Goal: Information Seeking & Learning: Learn about a topic

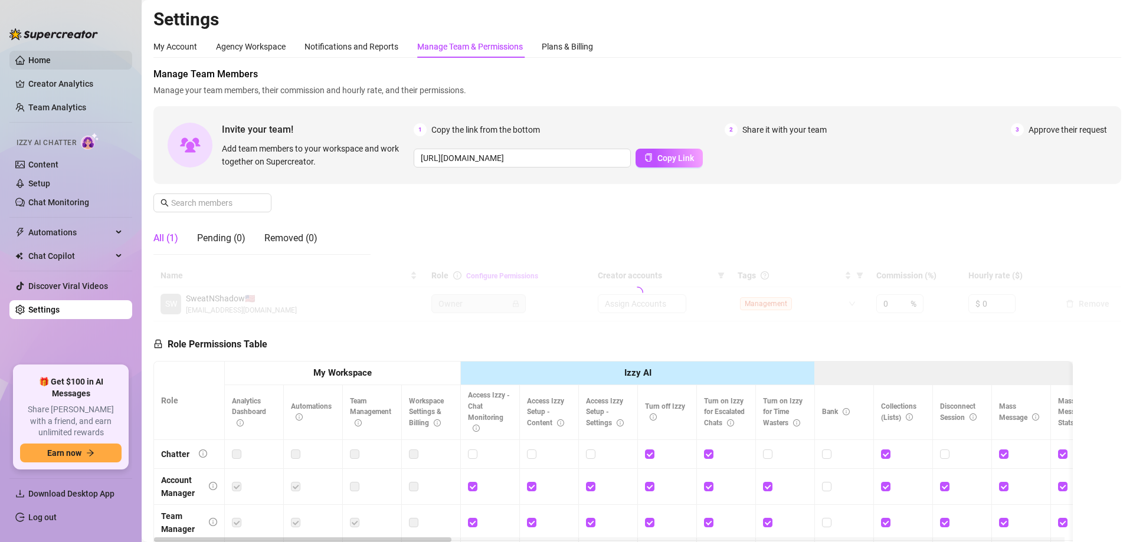
drag, startPoint x: 0, startPoint y: 0, endPoint x: 50, endPoint y: 55, distance: 74.4
click at [42, 55] on link "Home" at bounding box center [39, 59] width 22 height 9
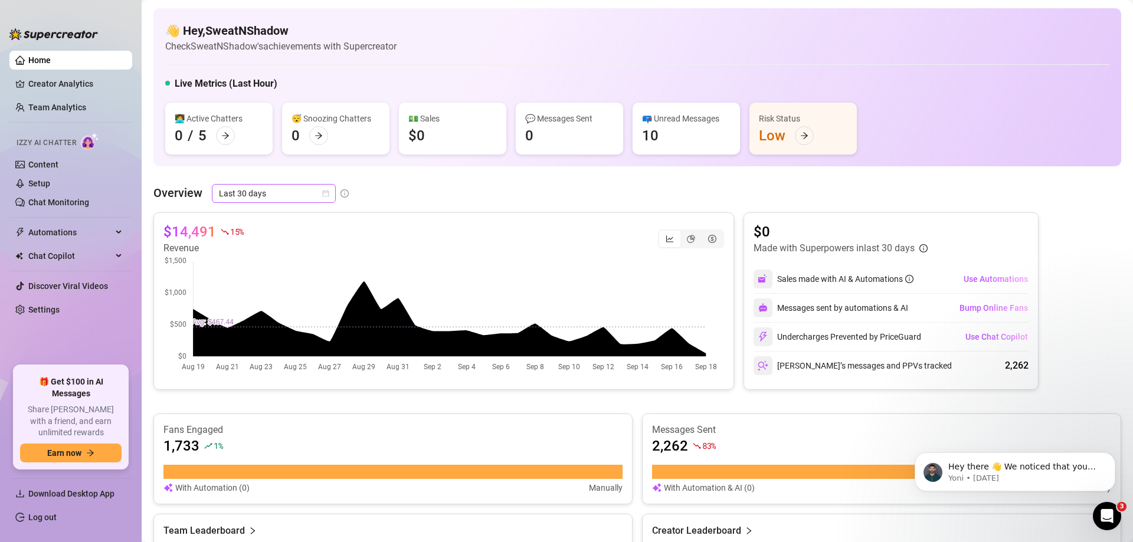
click at [284, 185] on span "Last 30 days" at bounding box center [274, 194] width 110 height 18
click at [301, 218] on div "Last 24 hours" at bounding box center [273, 217] width 105 height 13
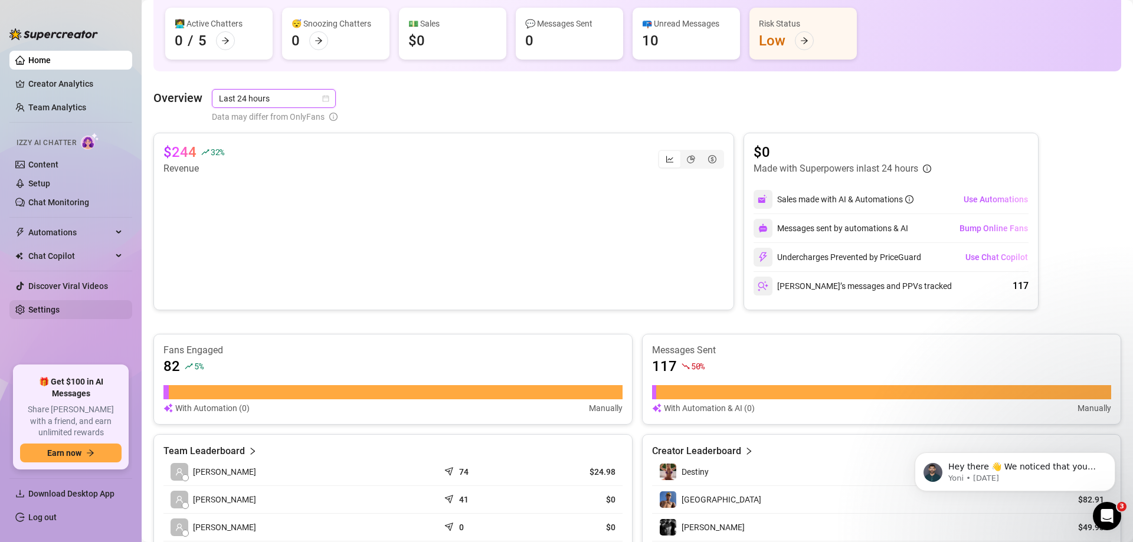
scroll to position [118, 0]
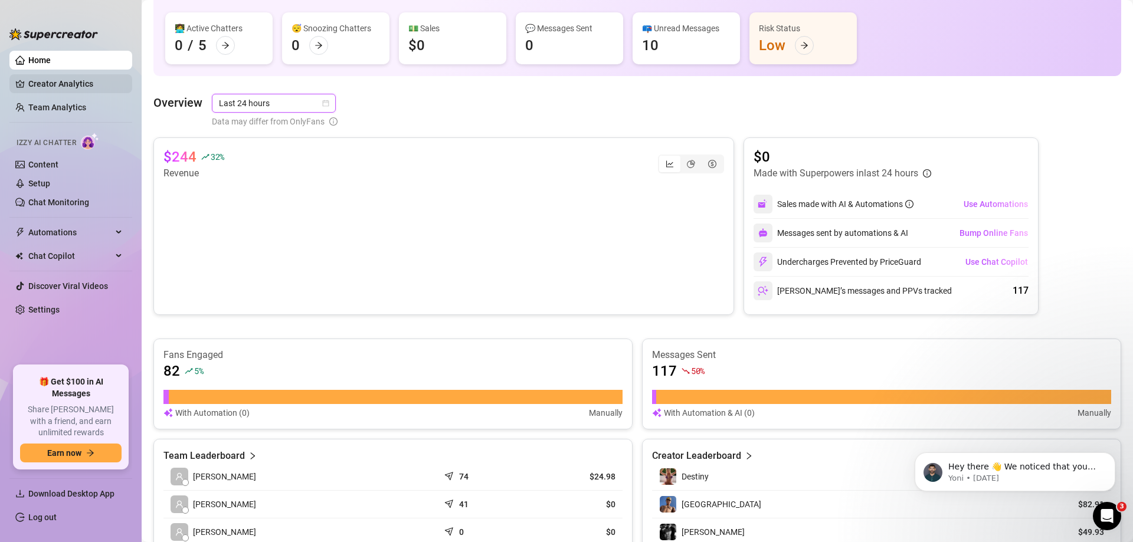
click at [54, 79] on link "Creator Analytics" at bounding box center [75, 83] width 94 height 19
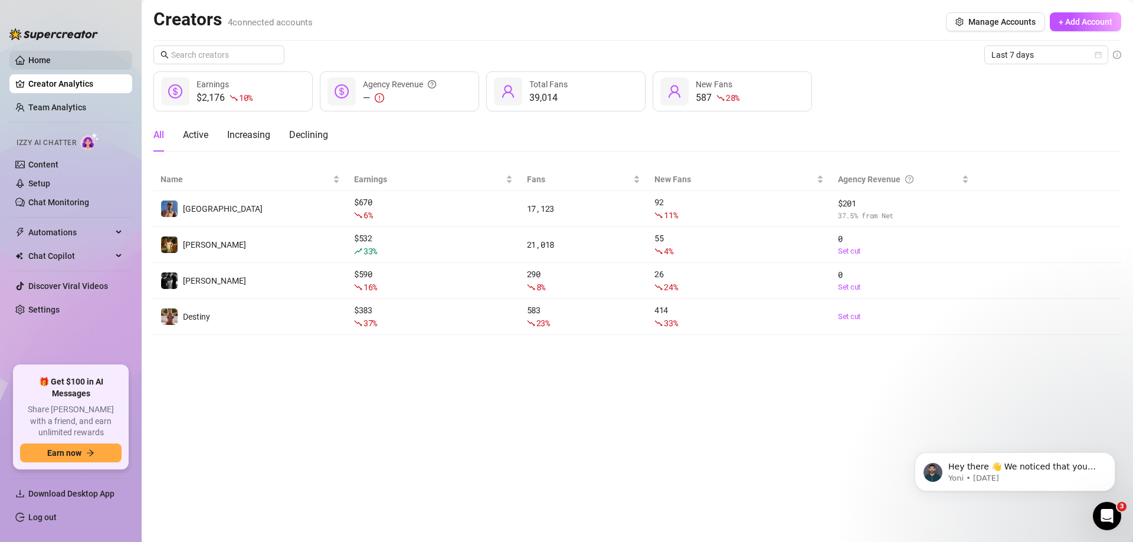
click at [44, 58] on link "Home" at bounding box center [39, 59] width 22 height 9
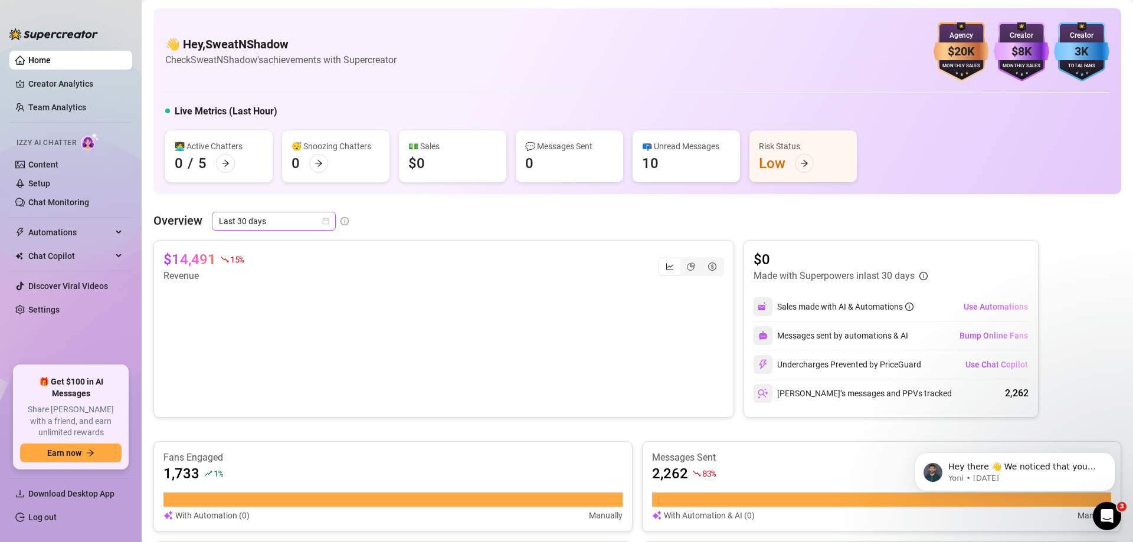
click at [282, 213] on span "Last 30 days" at bounding box center [274, 221] width 110 height 18
click at [234, 244] on div "Last 24 hours" at bounding box center [273, 244] width 105 height 13
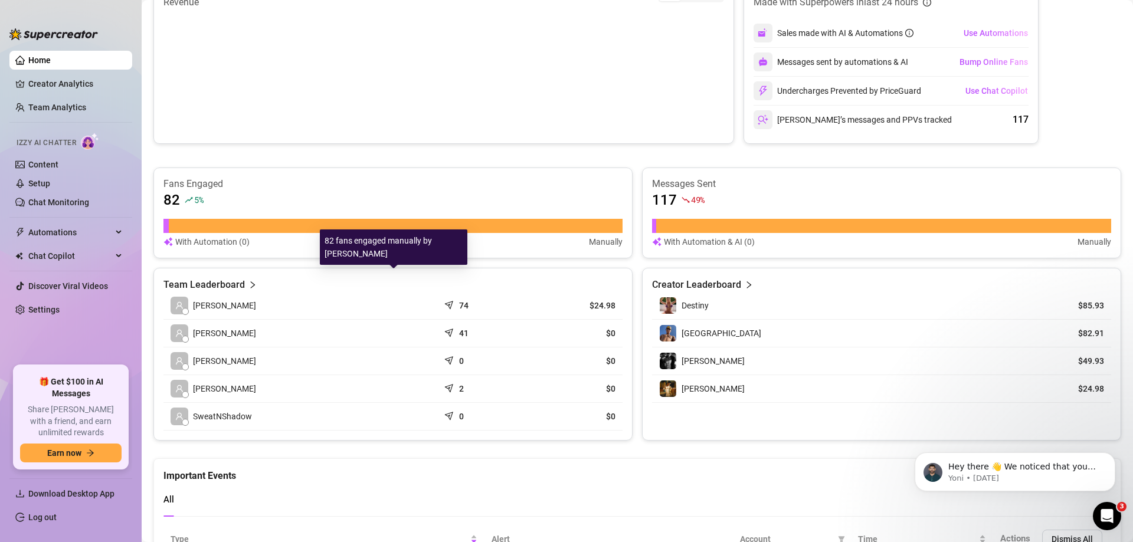
scroll to position [354, 0]
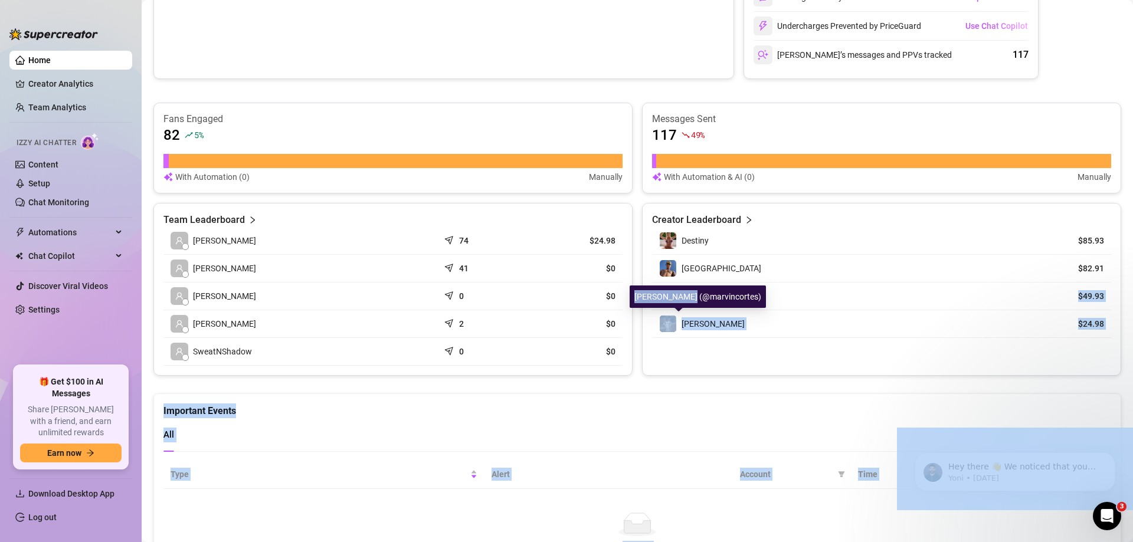
drag, startPoint x: 706, startPoint y: 299, endPoint x: 691, endPoint y: 298, distance: 14.8
click at [691, 298] on body "Home Creator Analytics Team Analytics Izzy AI Chatter Content Setup Chat Monito…" at bounding box center [566, 271] width 1133 height 542
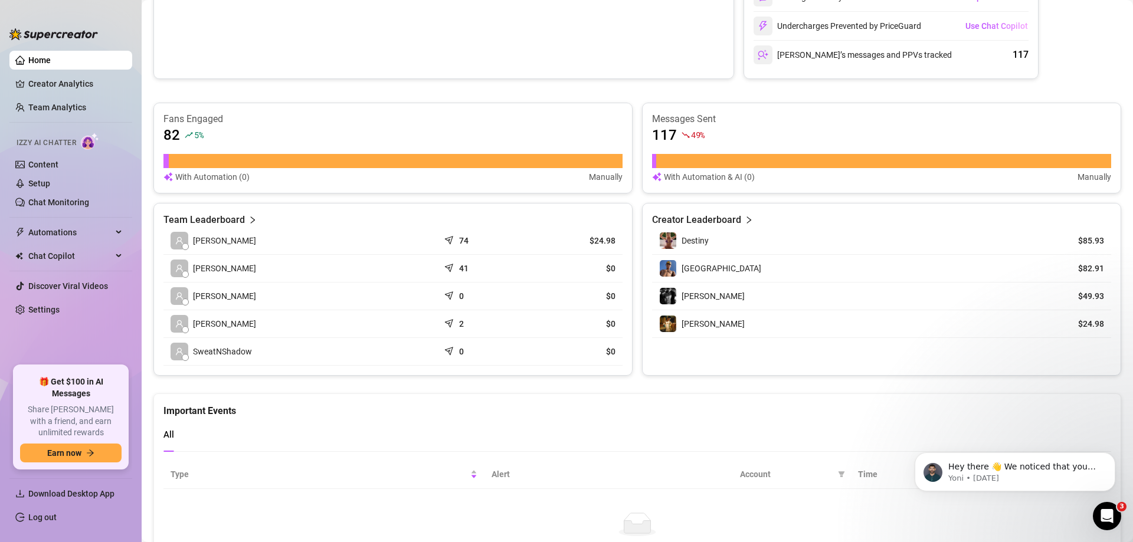
click at [757, 349] on div "Creator Leaderboard Destiny $85.93 Dallas $82.91 [PERSON_NAME] $49.93 [PERSON_N…" at bounding box center [881, 289] width 479 height 173
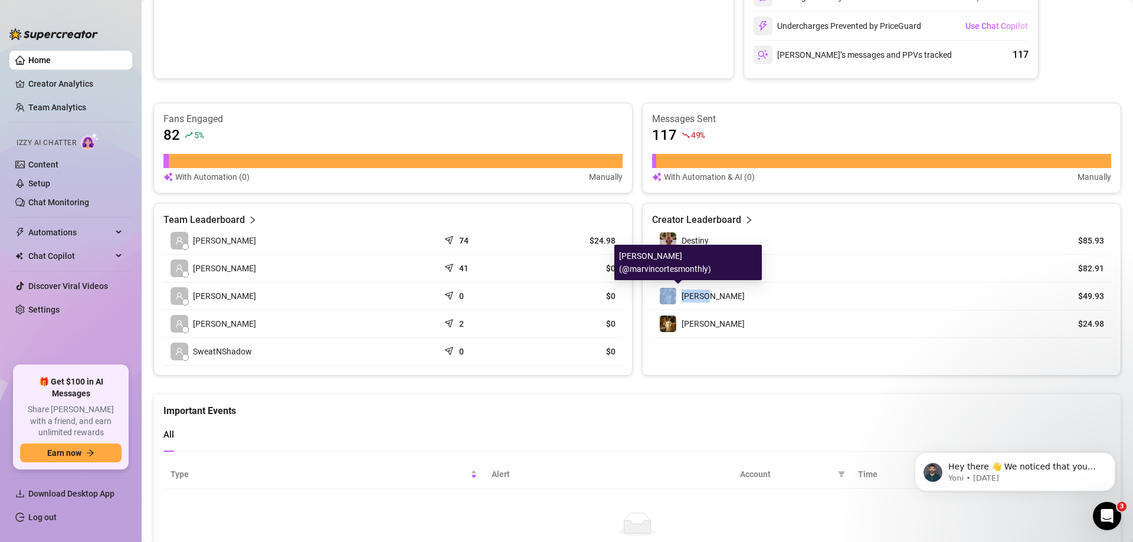
drag, startPoint x: 716, startPoint y: 296, endPoint x: 668, endPoint y: 290, distance: 48.8
click at [668, 290] on div "[PERSON_NAME]" at bounding box center [847, 296] width 377 height 18
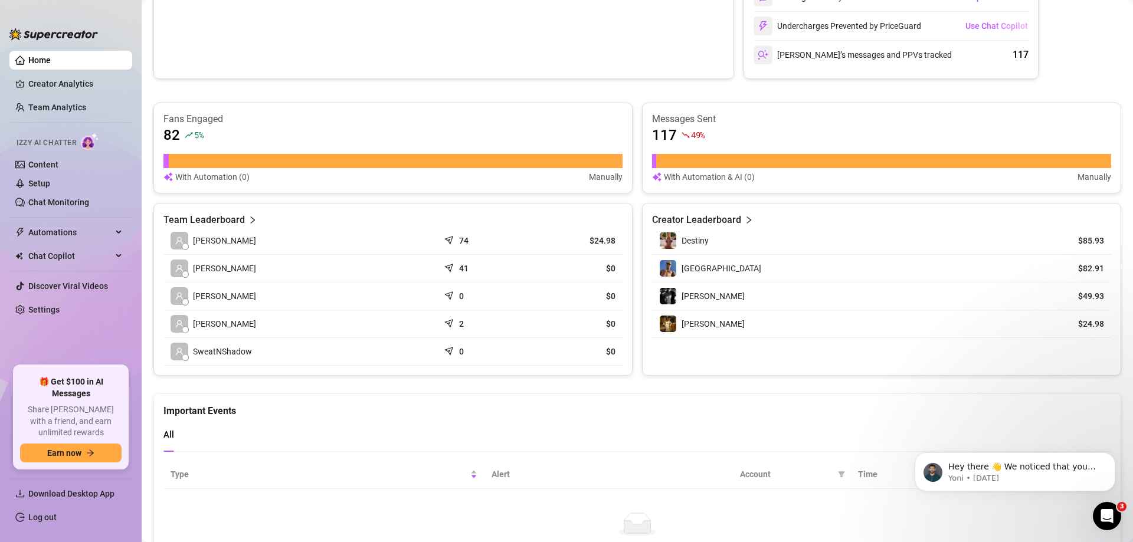
click at [709, 324] on div "[PERSON_NAME]" at bounding box center [847, 324] width 377 height 18
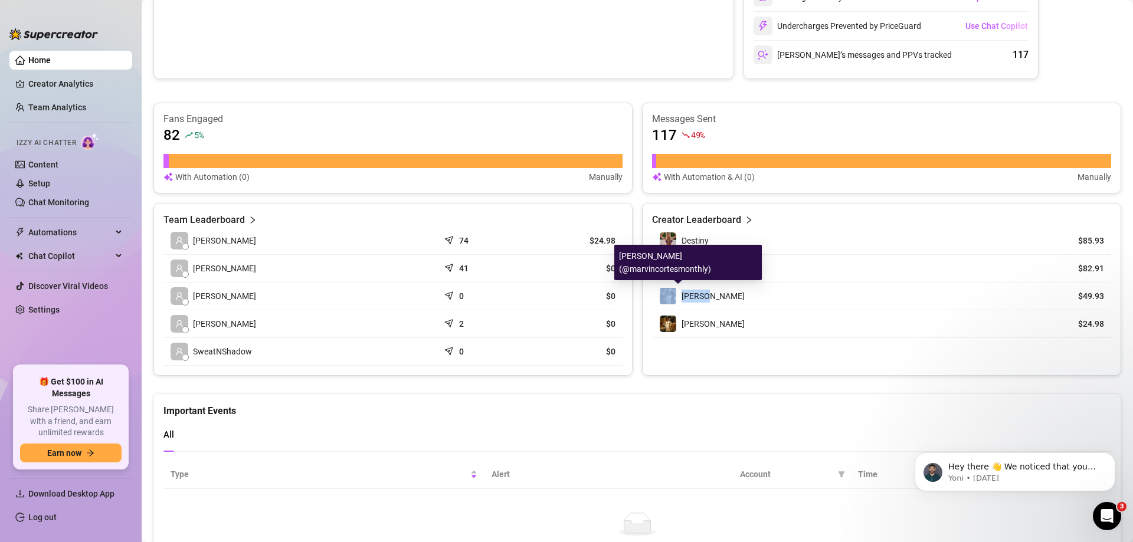
drag, startPoint x: 714, startPoint y: 301, endPoint x: 671, endPoint y: 296, distance: 43.4
click at [671, 296] on div "[PERSON_NAME]" at bounding box center [847, 296] width 377 height 18
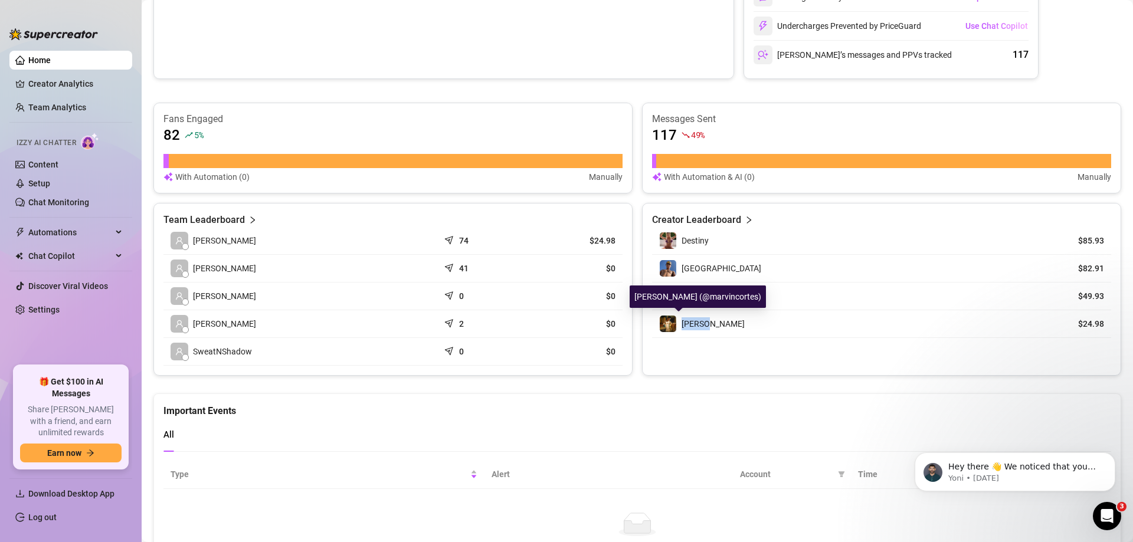
drag, startPoint x: 717, startPoint y: 326, endPoint x: 679, endPoint y: 322, distance: 38.0
click at [679, 322] on div "[PERSON_NAME]" at bounding box center [847, 324] width 377 height 18
click at [704, 327] on div "[PERSON_NAME]" at bounding box center [847, 324] width 377 height 18
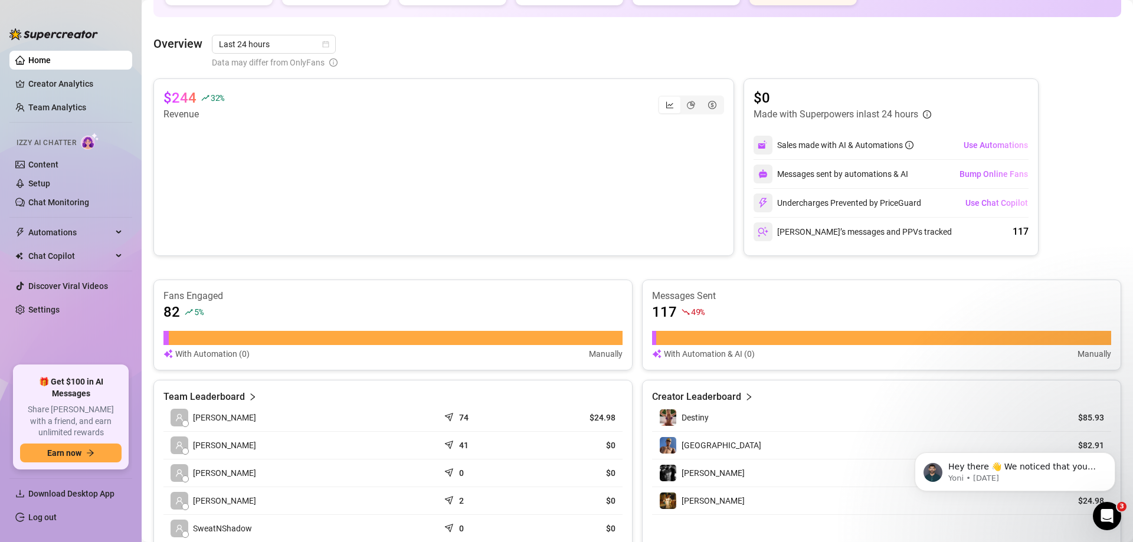
scroll to position [118, 0]
